Goal: Information Seeking & Learning: Learn about a topic

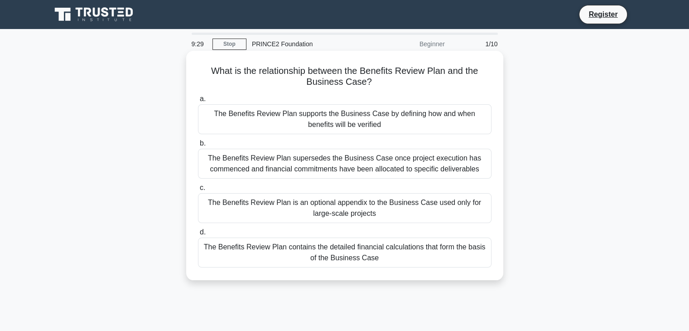
click at [227, 254] on div "The Benefits Review Plan contains the detailed financial calculations that form…" at bounding box center [344, 252] width 293 height 30
click at [198, 235] on input "d. The Benefits Review Plan contains the detailed financial calculations that f…" at bounding box center [198, 232] width 0 height 6
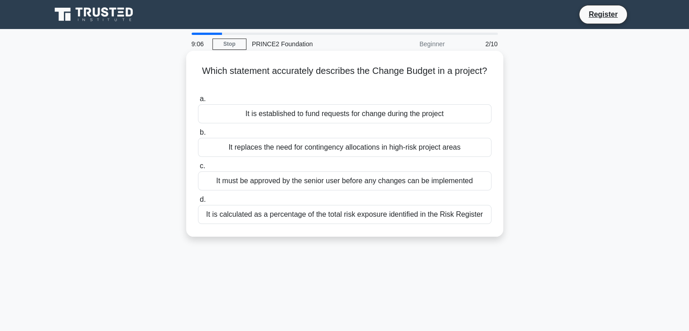
click at [294, 182] on div "It must be approved by the senior user before any changes can be implemented" at bounding box center [344, 180] width 293 height 19
click at [198, 169] on input "c. It must be approved by the senior user before any changes can be implemented" at bounding box center [198, 166] width 0 height 6
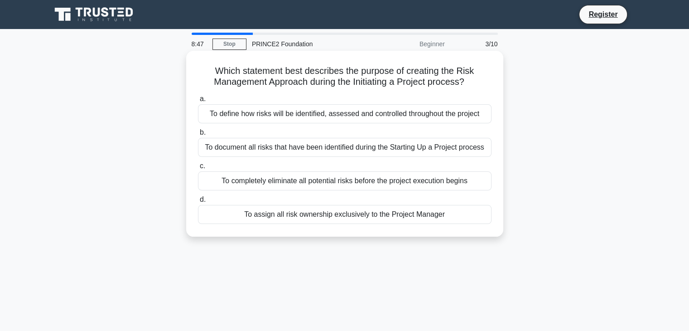
click at [325, 114] on div "To define how risks will be identified, assessed and controlled throughout the …" at bounding box center [344, 113] width 293 height 19
click at [198, 102] on input "a. To define how risks will be identified, assessed and controlled throughout t…" at bounding box center [198, 99] width 0 height 6
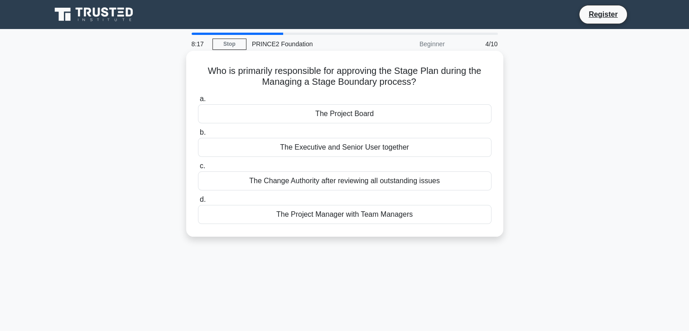
click at [340, 153] on div "The Executive and Senior User together" at bounding box center [344, 147] width 293 height 19
click at [198, 135] on input "b. The Executive and Senior User together" at bounding box center [198, 132] width 0 height 6
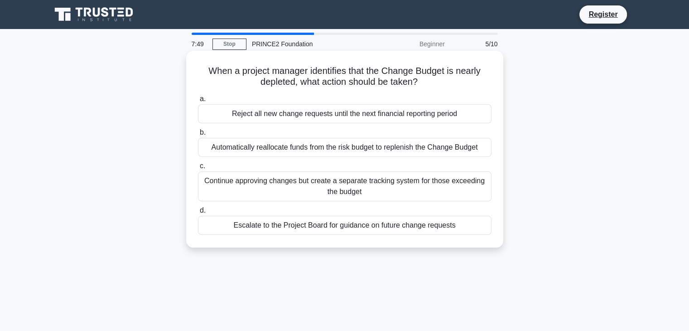
click at [334, 228] on div "Escalate to the Project Board for guidance on future change requests" at bounding box center [344, 225] width 293 height 19
click at [198, 213] on input "d. Escalate to the Project Board for guidance on future change requests" at bounding box center [198, 210] width 0 height 6
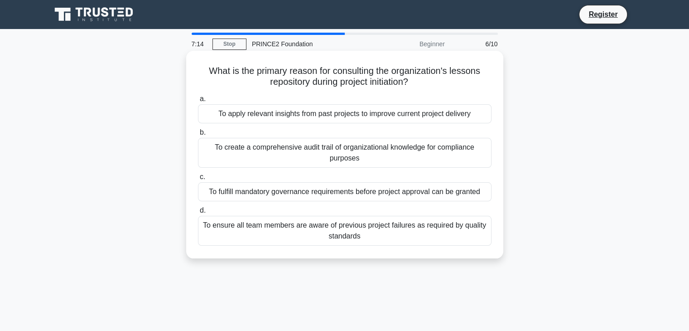
click at [366, 125] on div "a. To apply relevant insights from past projects to improve current project del…" at bounding box center [344, 169] width 304 height 156
click at [359, 121] on div "To apply relevant insights from past projects to improve current project delive…" at bounding box center [344, 113] width 293 height 19
click at [198, 102] on input "a. To apply relevant insights from past projects to improve current project del…" at bounding box center [198, 99] width 0 height 6
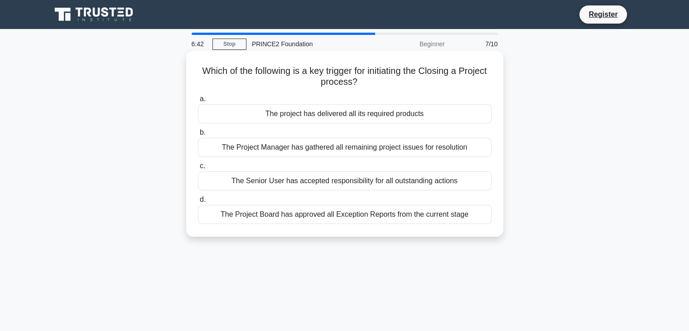
click at [307, 221] on div "The Project Board has approved all Exception Reports from the current stage" at bounding box center [344, 214] width 293 height 19
click at [198, 202] on input "d. The Project Board has approved all Exception Reports from the current stage" at bounding box center [198, 199] width 0 height 6
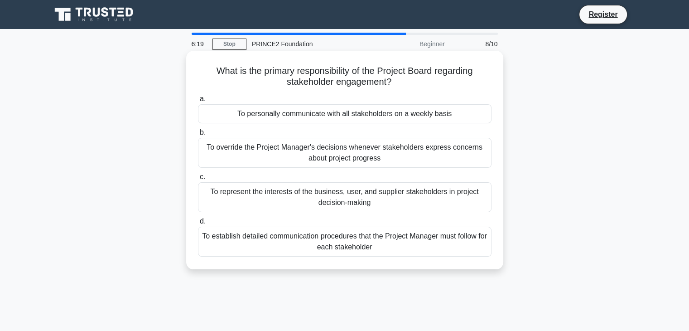
click at [298, 243] on div "To establish detailed communication procedures that the Project Manager must fo…" at bounding box center [344, 241] width 293 height 30
click at [198, 224] on input "d. To establish detailed communication procedures that the Project Manager must…" at bounding box center [198, 221] width 0 height 6
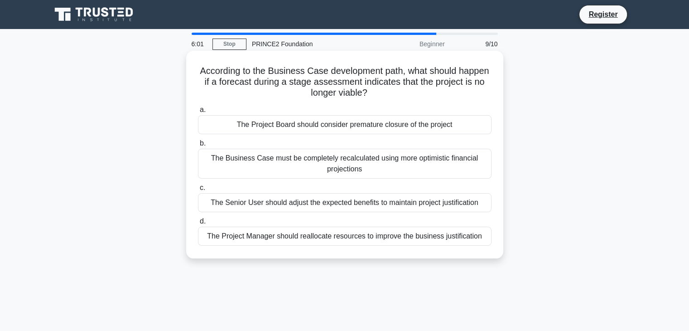
click at [348, 123] on div "The Project Board should consider premature closure of the project" at bounding box center [344, 124] width 293 height 19
click at [198, 113] on input "a. The Project Board should consider premature closure of the project" at bounding box center [198, 110] width 0 height 6
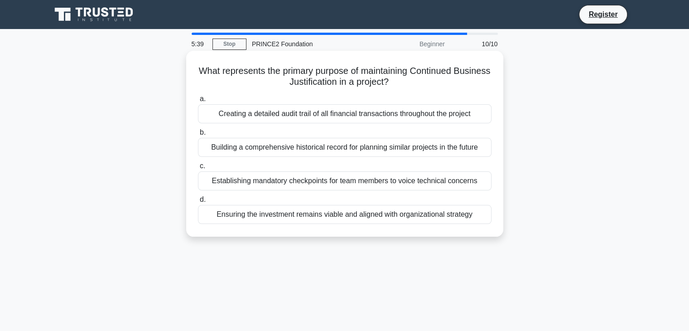
click at [296, 216] on div "Ensuring the investment remains viable and aligned with organizational strategy" at bounding box center [344, 214] width 293 height 19
click at [198, 202] on input "d. Ensuring the investment remains viable and aligned with organizational strat…" at bounding box center [198, 199] width 0 height 6
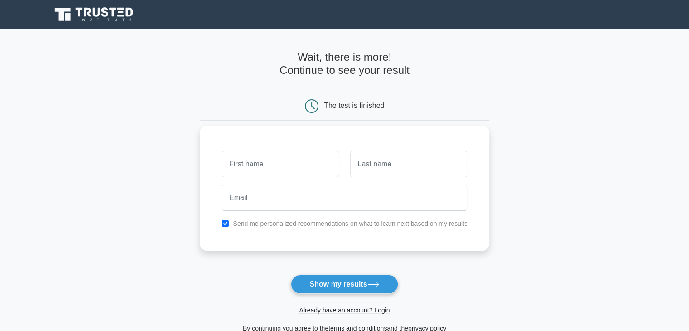
click at [302, 227] on div "Send me personalized recommendations on what to learn next based on my results" at bounding box center [344, 223] width 257 height 11
click at [225, 226] on input "checkbox" at bounding box center [224, 223] width 7 height 7
checkbox input "false"
click at [250, 170] on input "text" at bounding box center [279, 164] width 117 height 26
click at [250, 170] on input "bahat" at bounding box center [279, 164] width 117 height 26
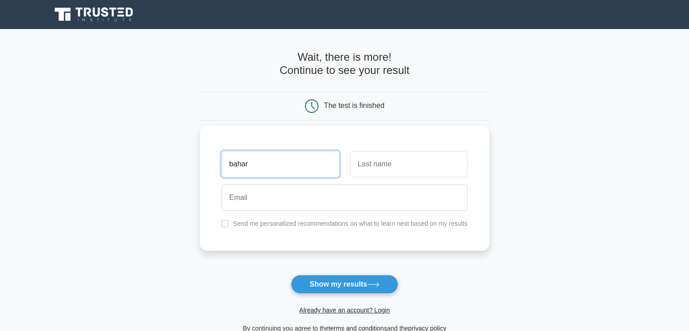
type input "bahar"
click at [360, 162] on input "taherian" at bounding box center [408, 164] width 117 height 26
type input "Taherian"
click at [232, 169] on input "bahar" at bounding box center [279, 164] width 117 height 26
type input "Bahar"
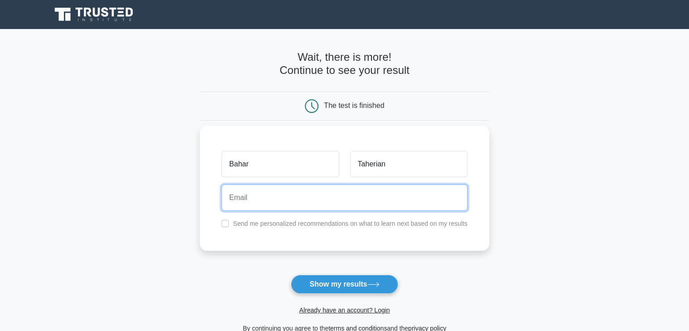
click at [243, 200] on input "email" at bounding box center [344, 197] width 246 height 26
type input "[EMAIL_ADDRESS][DOMAIN_NAME]"
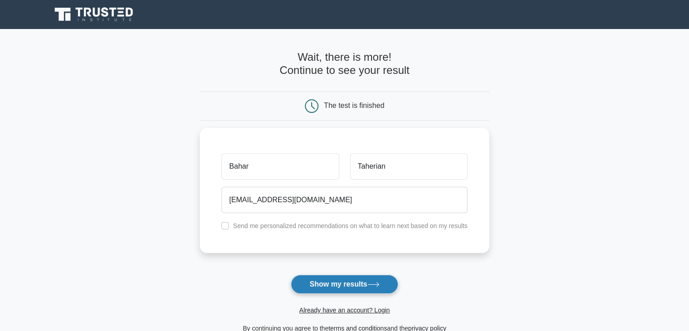
click at [327, 285] on button "Show my results" at bounding box center [344, 283] width 107 height 19
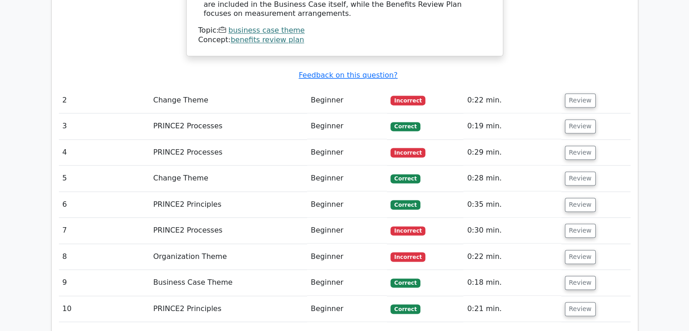
scroll to position [1195, 0]
